Goal: Task Accomplishment & Management: Use online tool/utility

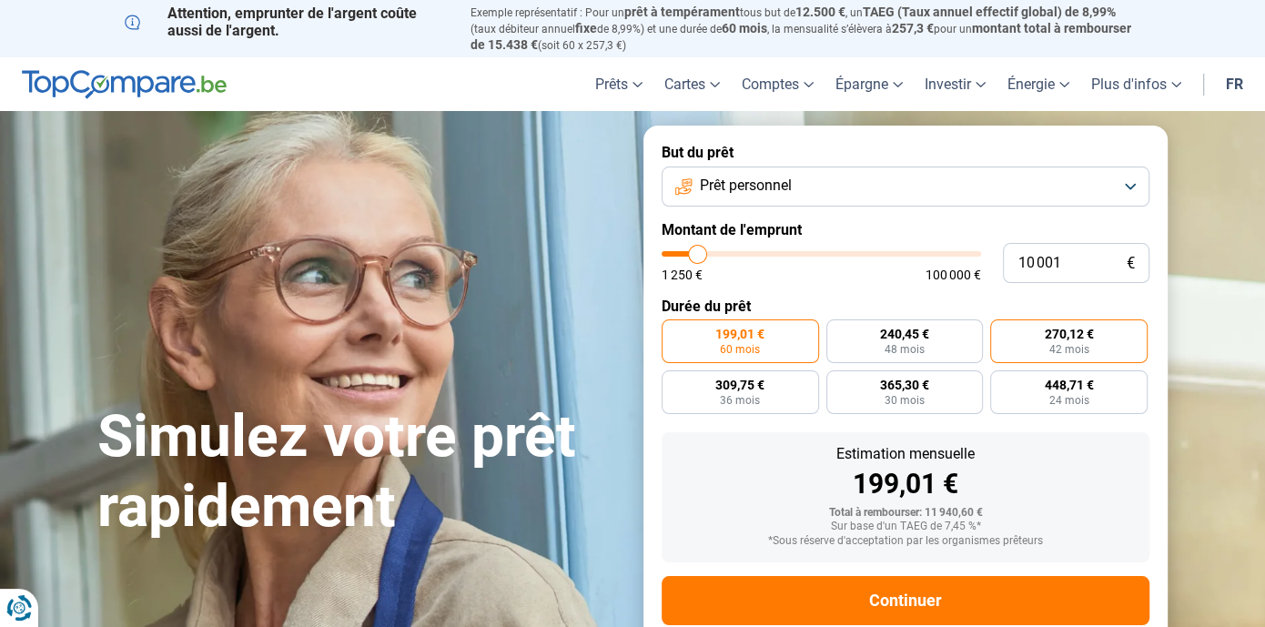
click at [1020, 335] on label "270,12 € 42 mois" at bounding box center [1068, 342] width 157 height 44
click at [1002, 331] on input "270,12 € 42 mois" at bounding box center [996, 326] width 12 height 12
radio input "true"
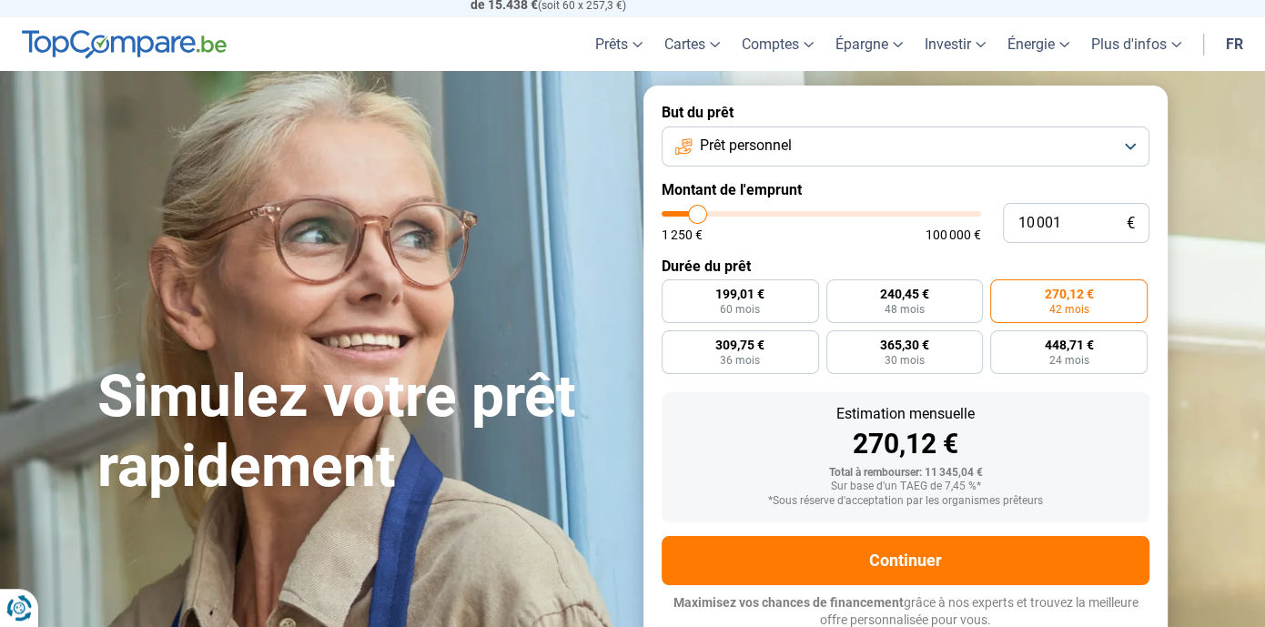
scroll to position [41, 0]
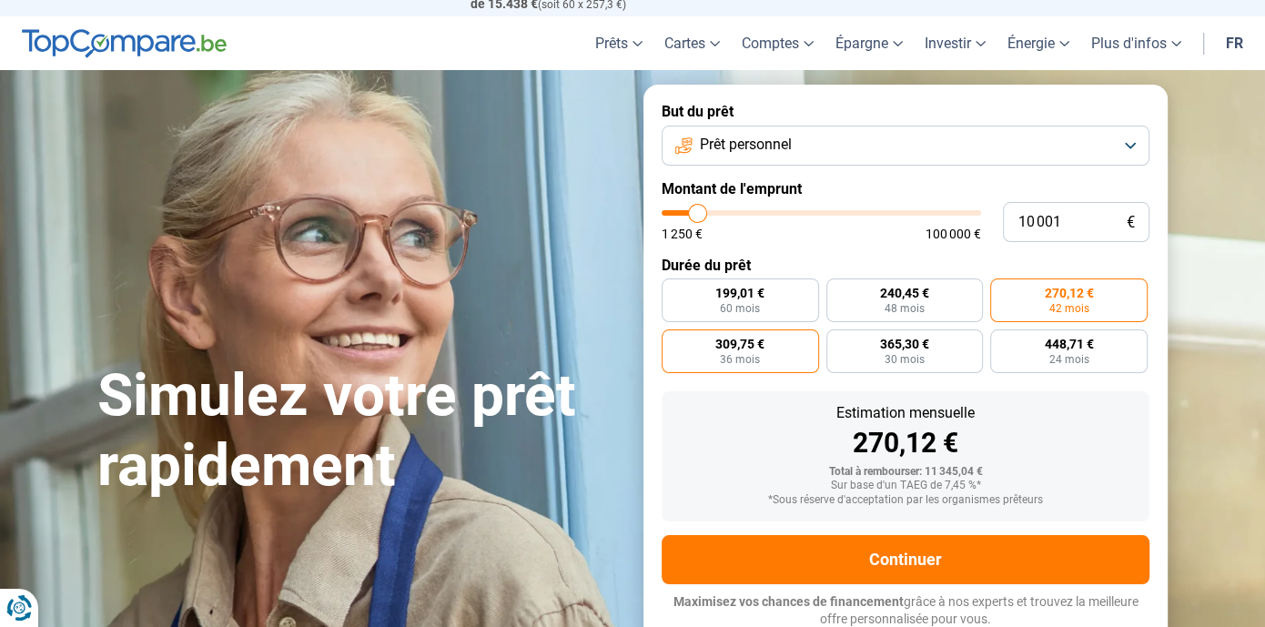
click at [772, 370] on label "309,75 € 36 mois" at bounding box center [740, 352] width 157 height 44
click at [674, 341] on input "309,75 € 36 mois" at bounding box center [668, 336] width 12 height 12
radio input "true"
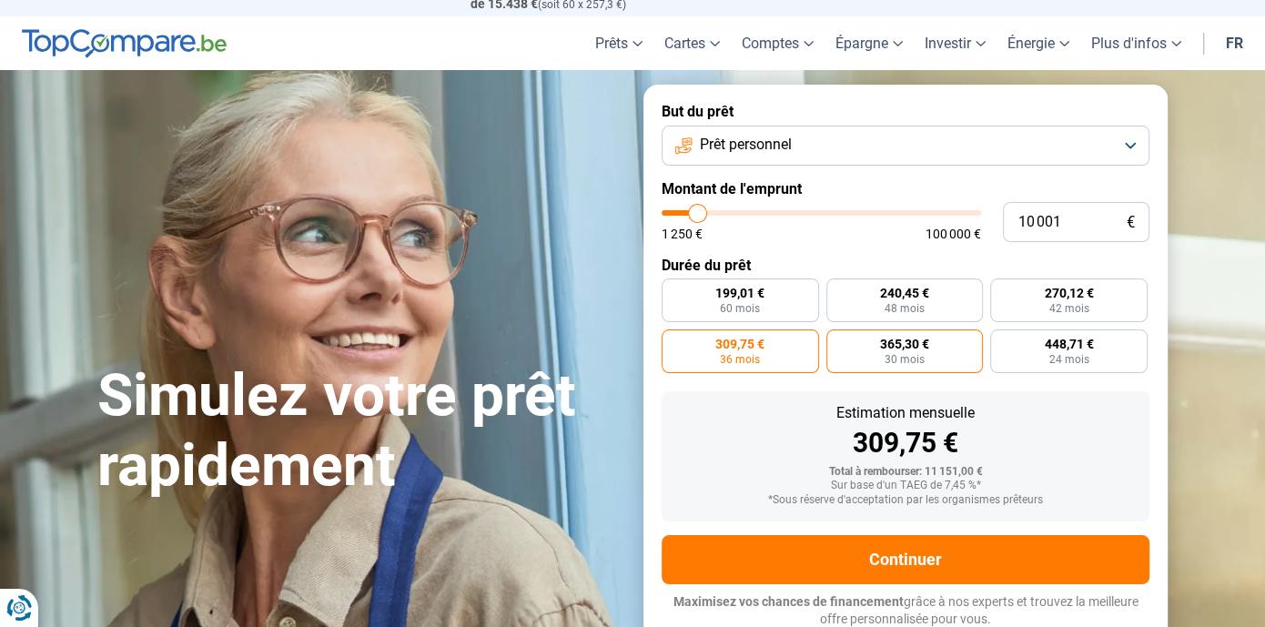
click at [877, 358] on label "365,30 € 30 mois" at bounding box center [905, 352] width 157 height 44
click at [838, 341] on input "365,30 € 30 mois" at bounding box center [833, 336] width 12 height 12
radio input "true"
click at [1130, 461] on div "Estimation mensuelle 365,30 € Total à rembourser: 10 959,00 € Sur base d'un TAE…" at bounding box center [906, 456] width 488 height 130
